Goal: Task Accomplishment & Management: Manage account settings

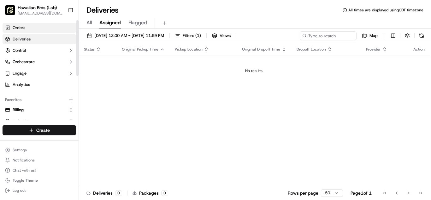
click at [57, 30] on link "Orders" at bounding box center [40, 28] width 74 height 10
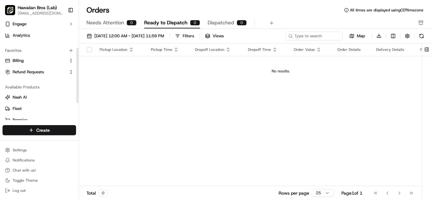
scroll to position [49, 0]
click at [39, 73] on span "Refund Requests" at bounding box center [28, 72] width 31 height 6
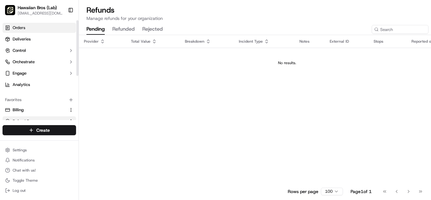
click at [50, 23] on link "Orders" at bounding box center [40, 28] width 74 height 10
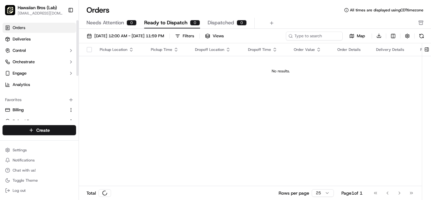
click at [196, 61] on td "No results." at bounding box center [281, 71] width 404 height 30
click at [156, 39] on button "[DATE] 12:00 AM - [DATE] 11:59 PM" at bounding box center [125, 36] width 83 height 9
